Goal: Information Seeking & Learning: Check status

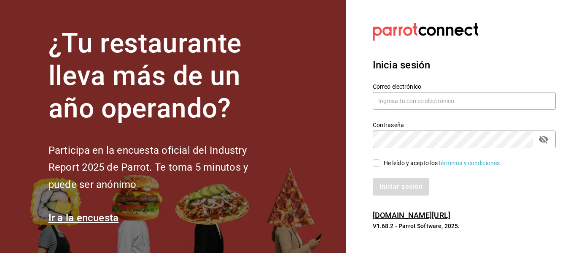
click at [479, 112] on div "Contraseña Contraseña" at bounding box center [459, 129] width 193 height 37
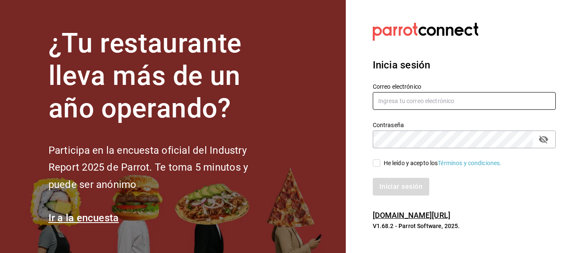
click at [480, 104] on input "text" at bounding box center [464, 101] width 183 height 18
click at [479, 107] on input "kc" at bounding box center [464, 101] width 183 height 18
type input "kchalita@hotmail.com"
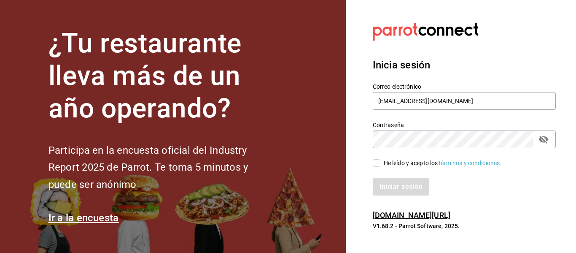
click at [369, 165] on div "He leído y acepto los Términos y condiciones." at bounding box center [459, 157] width 193 height 19
click at [373, 163] on input "He leído y acepto los Términos y condiciones." at bounding box center [377, 163] width 8 height 8
checkbox input "true"
click at [425, 184] on button "Iniciar sesión" at bounding box center [401, 187] width 57 height 18
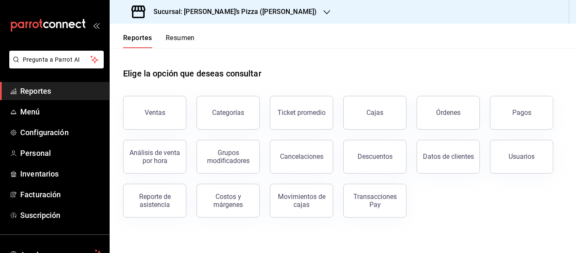
click at [235, 8] on h3 "Sucursal: [PERSON_NAME]’s Pizza ([PERSON_NAME])" at bounding box center [232, 12] width 170 height 10
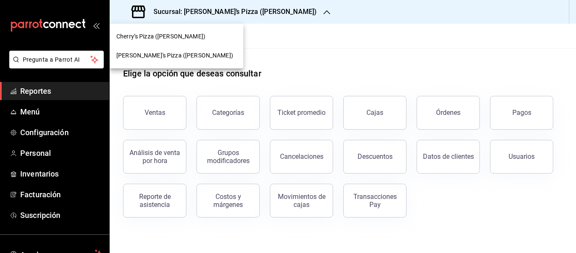
click at [183, 54] on span "[PERSON_NAME]'s Pizza ([PERSON_NAME])" at bounding box center [174, 55] width 117 height 9
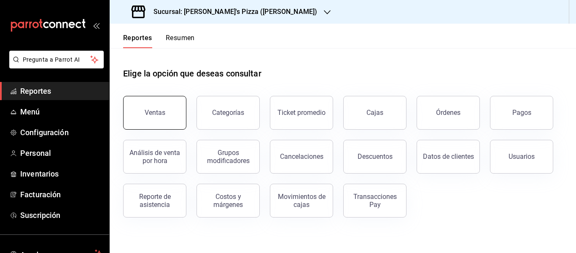
click at [179, 119] on button "Ventas" at bounding box center [154, 113] width 63 height 34
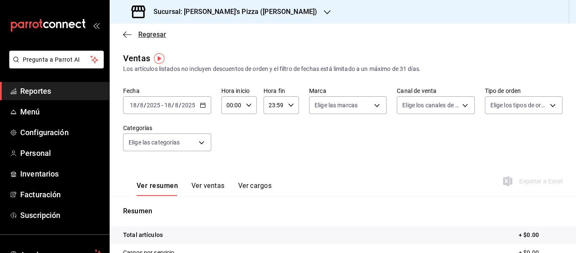
click at [125, 37] on icon "button" at bounding box center [127, 35] width 8 height 8
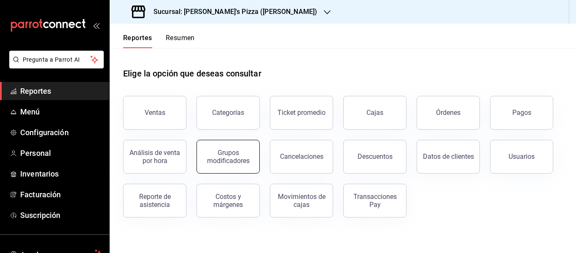
click at [222, 142] on button "Grupos modificadores" at bounding box center [228, 157] width 63 height 34
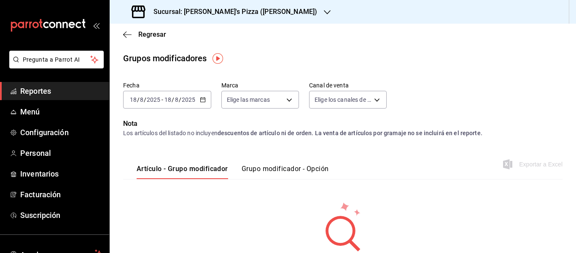
click at [199, 84] on label "Fecha" at bounding box center [167, 85] width 88 height 6
click at [205, 104] on div "[DATE] [DATE] - [DATE] [DATE]" at bounding box center [167, 100] width 88 height 18
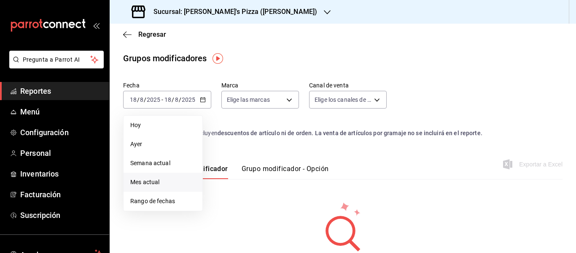
click at [157, 179] on span "Mes actual" at bounding box center [162, 182] width 65 height 9
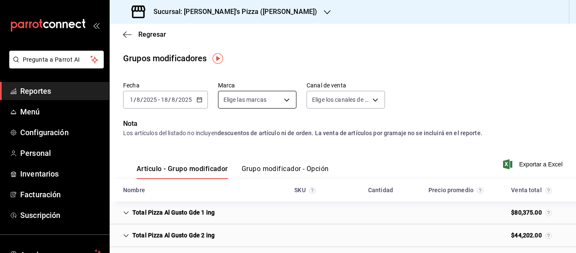
click at [279, 99] on body "Pregunta a Parrot AI Reportes Menú Configuración Personal Inventarios Facturaci…" at bounding box center [288, 126] width 576 height 253
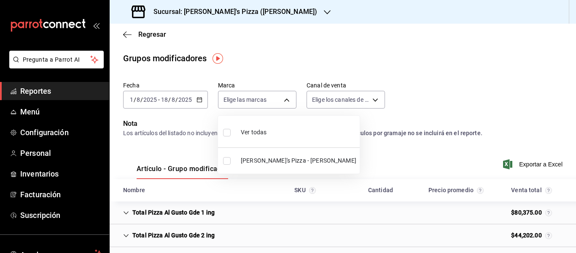
click at [260, 164] on span "[PERSON_NAME]'s Pizza - [PERSON_NAME]" at bounding box center [299, 160] width 116 height 9
type input "cd79cf11-f347-45f4-9cd3-ef71055b157f"
checkbox input "true"
click at [370, 107] on div at bounding box center [288, 126] width 576 height 253
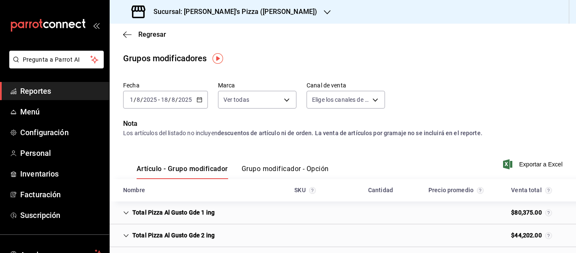
click at [371, 103] on body "Pregunta a Parrot AI Reportes Menú Configuración Personal Inventarios Facturaci…" at bounding box center [288, 126] width 576 height 253
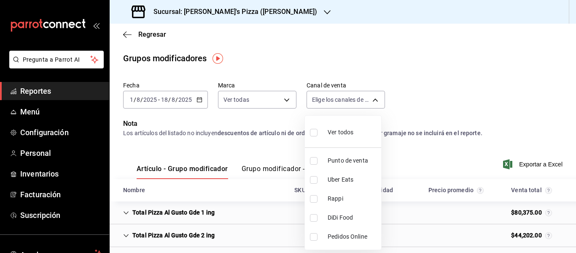
click at [342, 130] on span "Ver todos" at bounding box center [341, 132] width 26 height 9
type input "PARROT,UBER_EATS,RAPPI,DIDI_FOOD,ONLINE"
checkbox input "true"
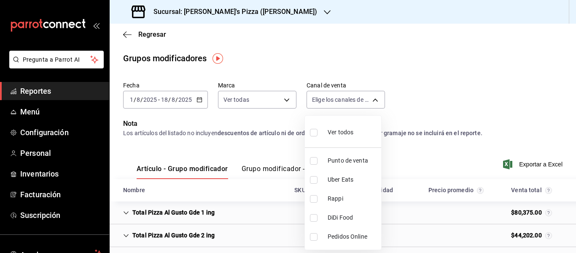
checkbox input "true"
click at [496, 83] on div at bounding box center [288, 126] width 576 height 253
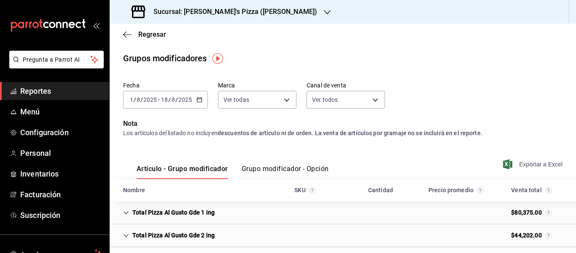
click at [526, 160] on span "Exportar a Excel" at bounding box center [534, 164] width 58 height 10
click at [127, 32] on icon "button" at bounding box center [124, 34] width 3 height 6
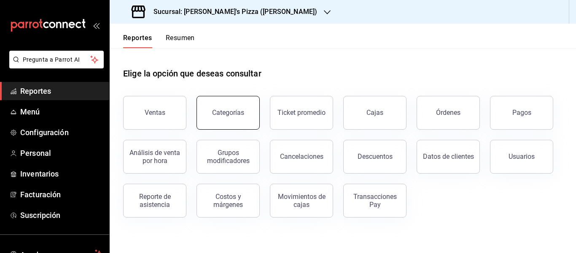
click at [245, 120] on button "Categorías" at bounding box center [228, 113] width 63 height 34
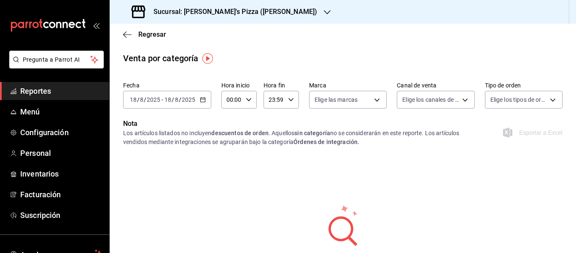
click at [201, 98] on \(Stroke\) "button" at bounding box center [202, 99] width 5 height 5
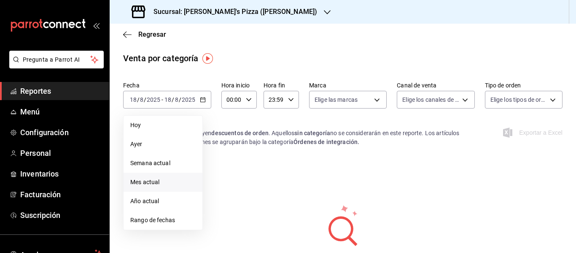
click at [151, 187] on li "Mes actual" at bounding box center [163, 182] width 79 height 19
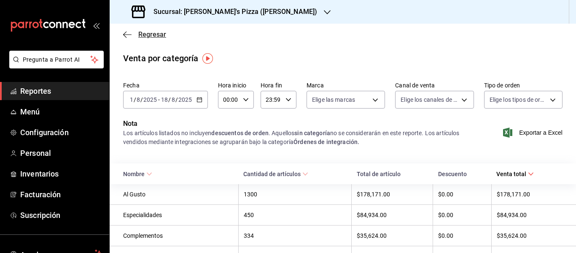
click at [127, 35] on icon "button" at bounding box center [127, 34] width 8 height 0
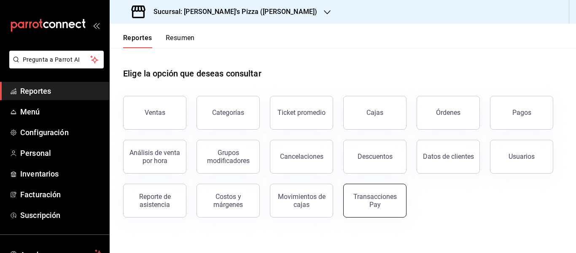
click at [367, 205] on div "Transacciones Pay" at bounding box center [375, 200] width 52 height 16
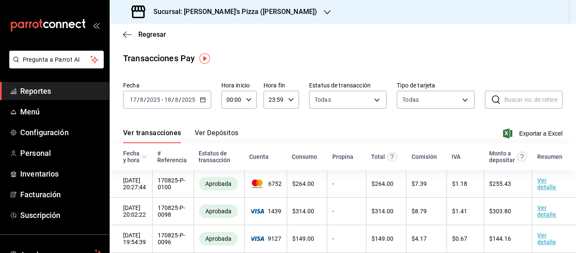
click at [227, 132] on button "Ver Depósitos" at bounding box center [217, 136] width 44 height 14
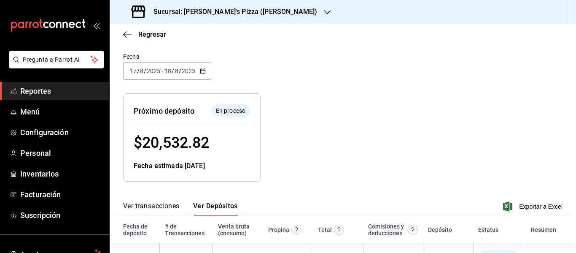
scroll to position [78, 0]
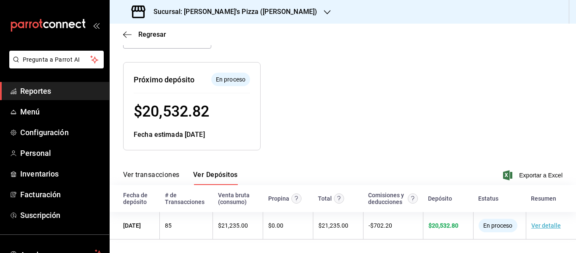
click at [386, 92] on div at bounding box center [374, 100] width 227 height 102
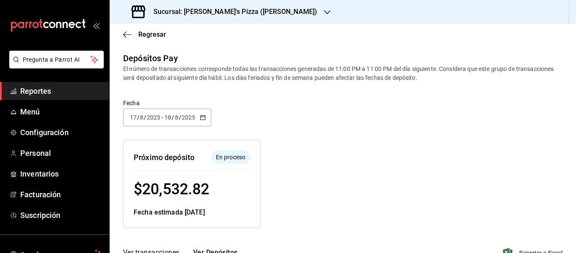
click at [177, 116] on input "8" at bounding box center [177, 117] width 4 height 7
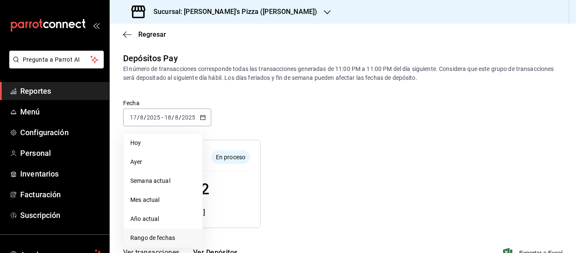
click at [154, 233] on li "Rango de fechas" at bounding box center [163, 237] width 79 height 19
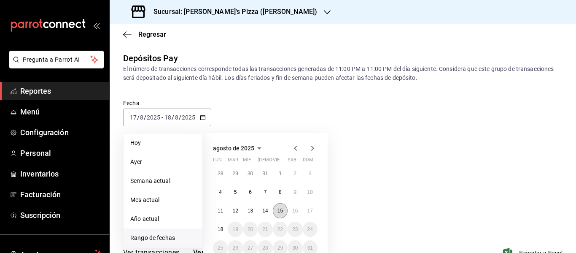
click at [284, 214] on button "15" at bounding box center [280, 210] width 15 height 15
click at [226, 228] on button "18" at bounding box center [220, 229] width 15 height 15
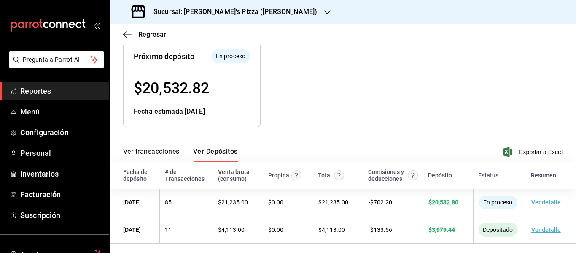
scroll to position [106, 0]
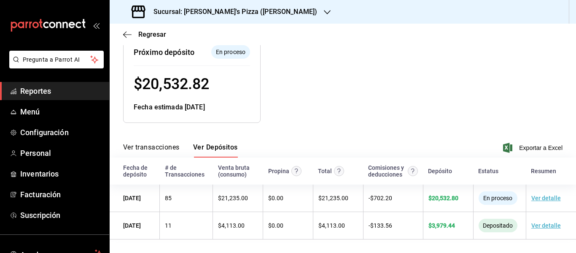
click at [112, 37] on div "Regresar" at bounding box center [343, 35] width 467 height 22
click at [124, 32] on icon "button" at bounding box center [127, 35] width 8 height 8
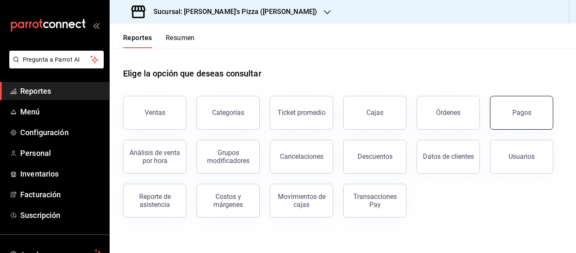
click at [525, 120] on button "Pagos" at bounding box center [521, 113] width 63 height 34
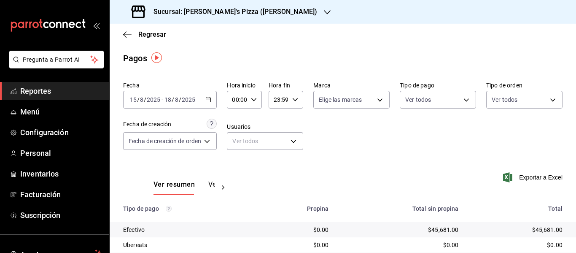
scroll to position [42, 0]
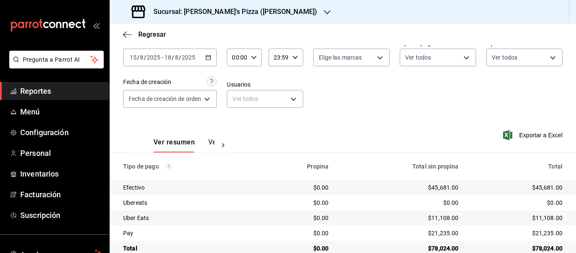
click at [191, 55] on input "2025" at bounding box center [188, 57] width 14 height 7
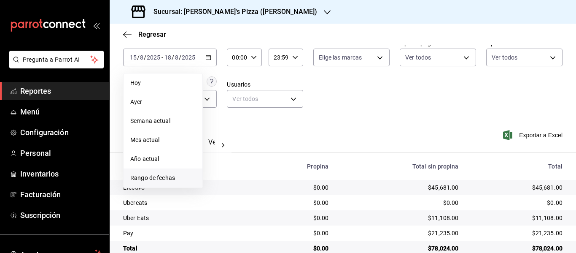
click at [167, 180] on span "Rango de fechas" at bounding box center [162, 177] width 65 height 9
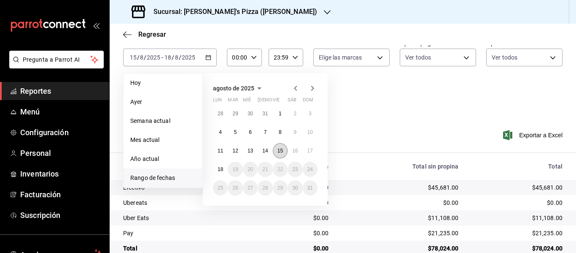
click at [277, 150] on button "15" at bounding box center [280, 150] width 15 height 15
click at [218, 171] on abbr "18" at bounding box center [220, 169] width 5 height 6
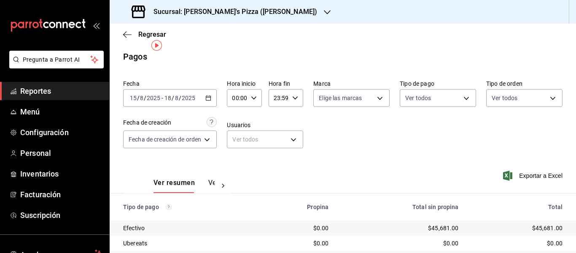
scroll to position [0, 0]
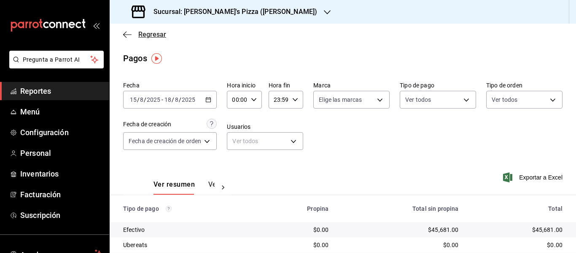
click at [130, 31] on icon "button" at bounding box center [127, 35] width 8 height 8
